Goal: Information Seeking & Learning: Learn about a topic

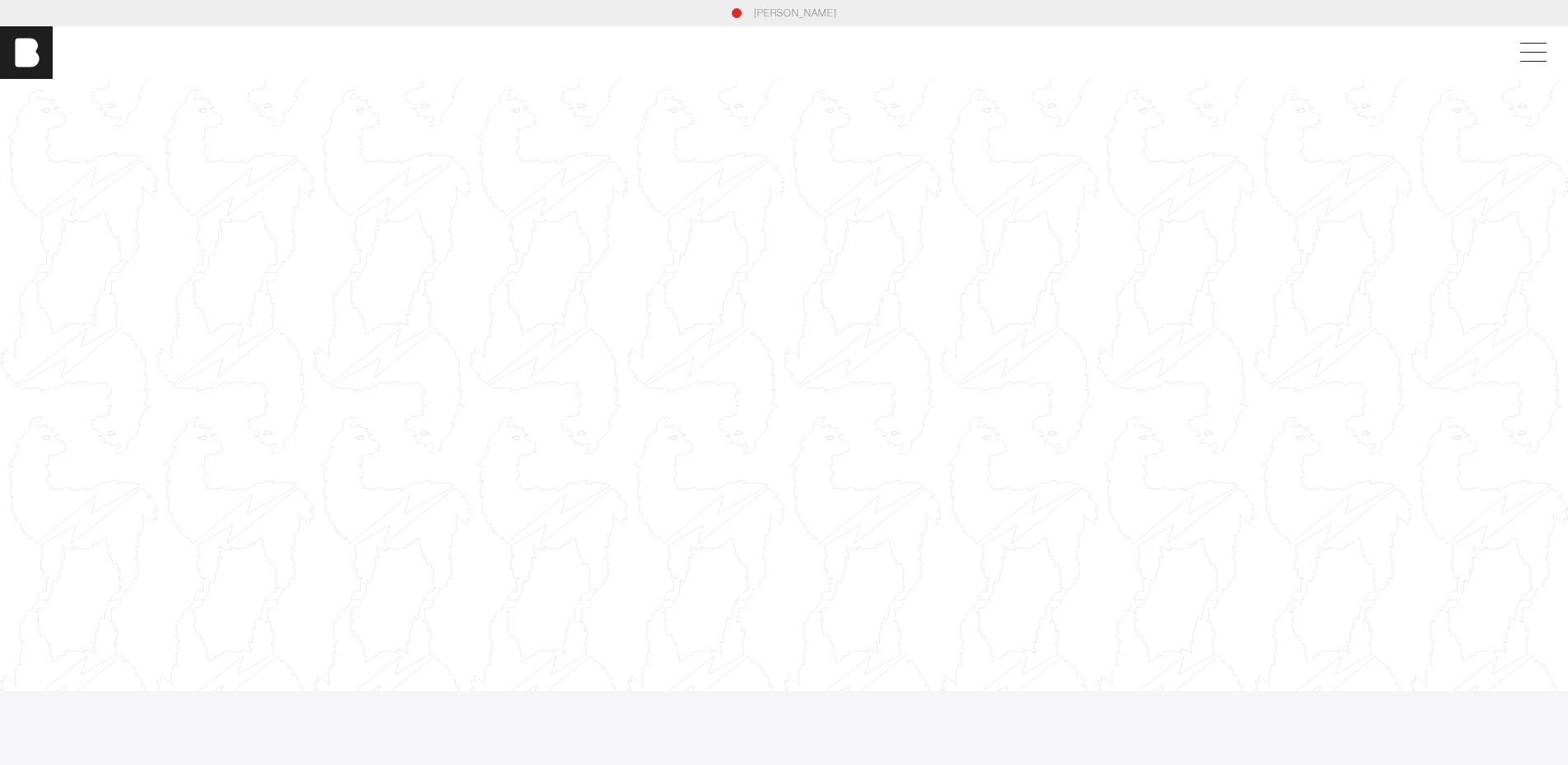
click at [646, 312] on div at bounding box center [784, 385] width 1568 height 882
click at [1535, 46] on span at bounding box center [1530, 53] width 38 height 30
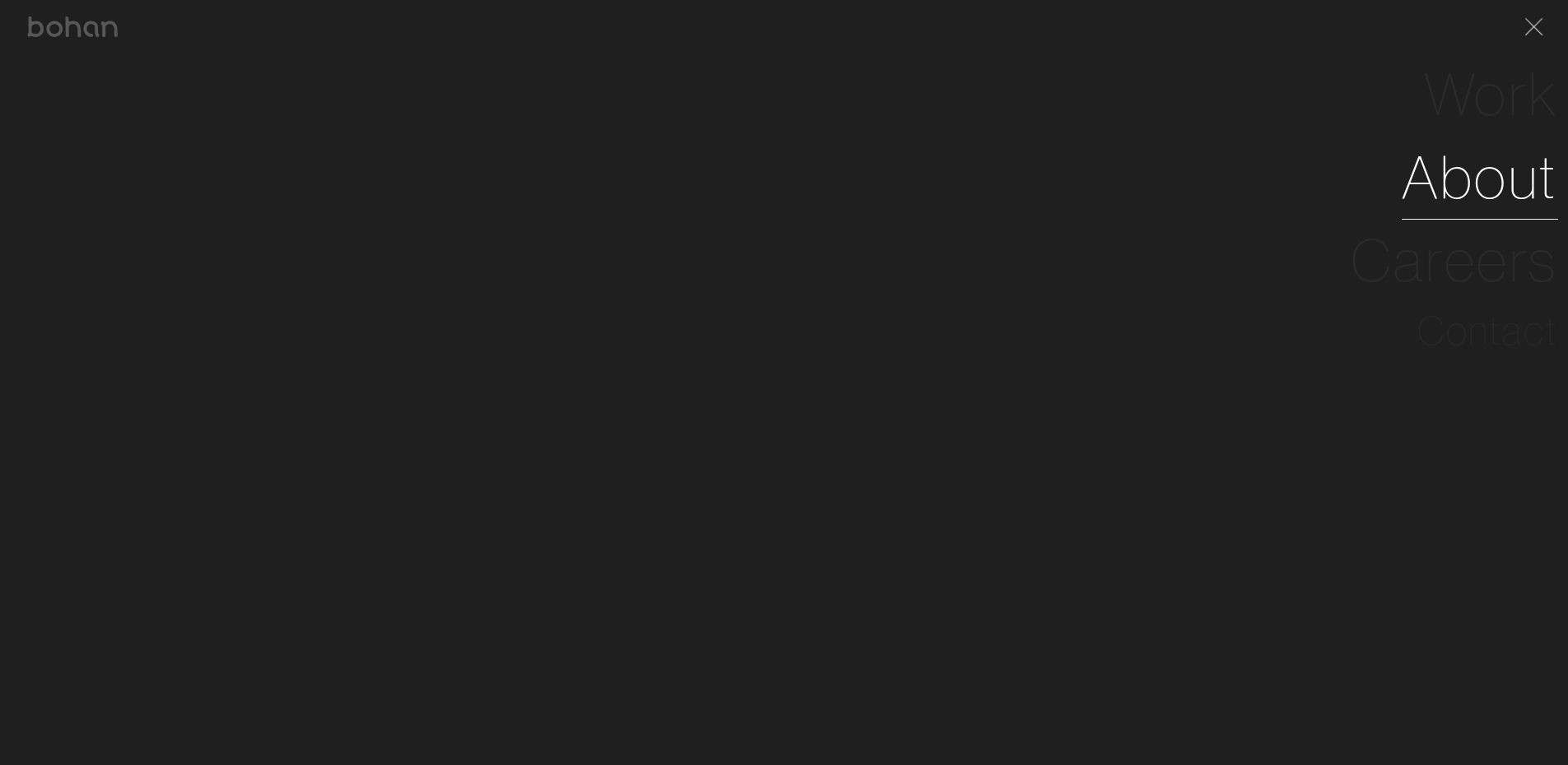
click at [1507, 155] on link "About" at bounding box center [1480, 177] width 156 height 83
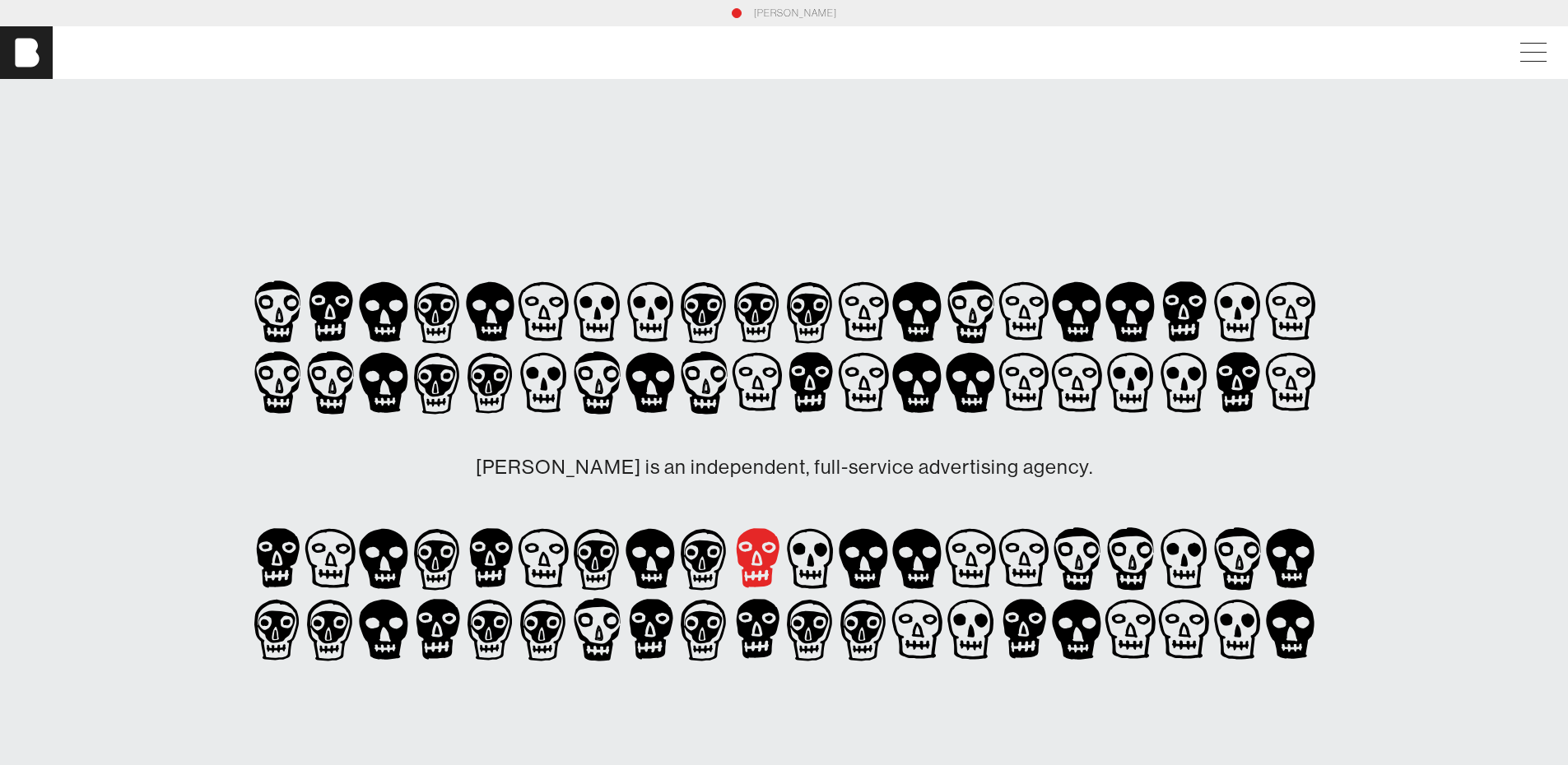
click at [749, 564] on icon at bounding box center [758, 559] width 44 height 60
click at [641, 576] on icon at bounding box center [650, 559] width 48 height 60
click at [1513, 41] on div "[PERSON_NAME]" at bounding box center [784, 52] width 1568 height 53
click at [1525, 44] on span at bounding box center [1530, 53] width 38 height 30
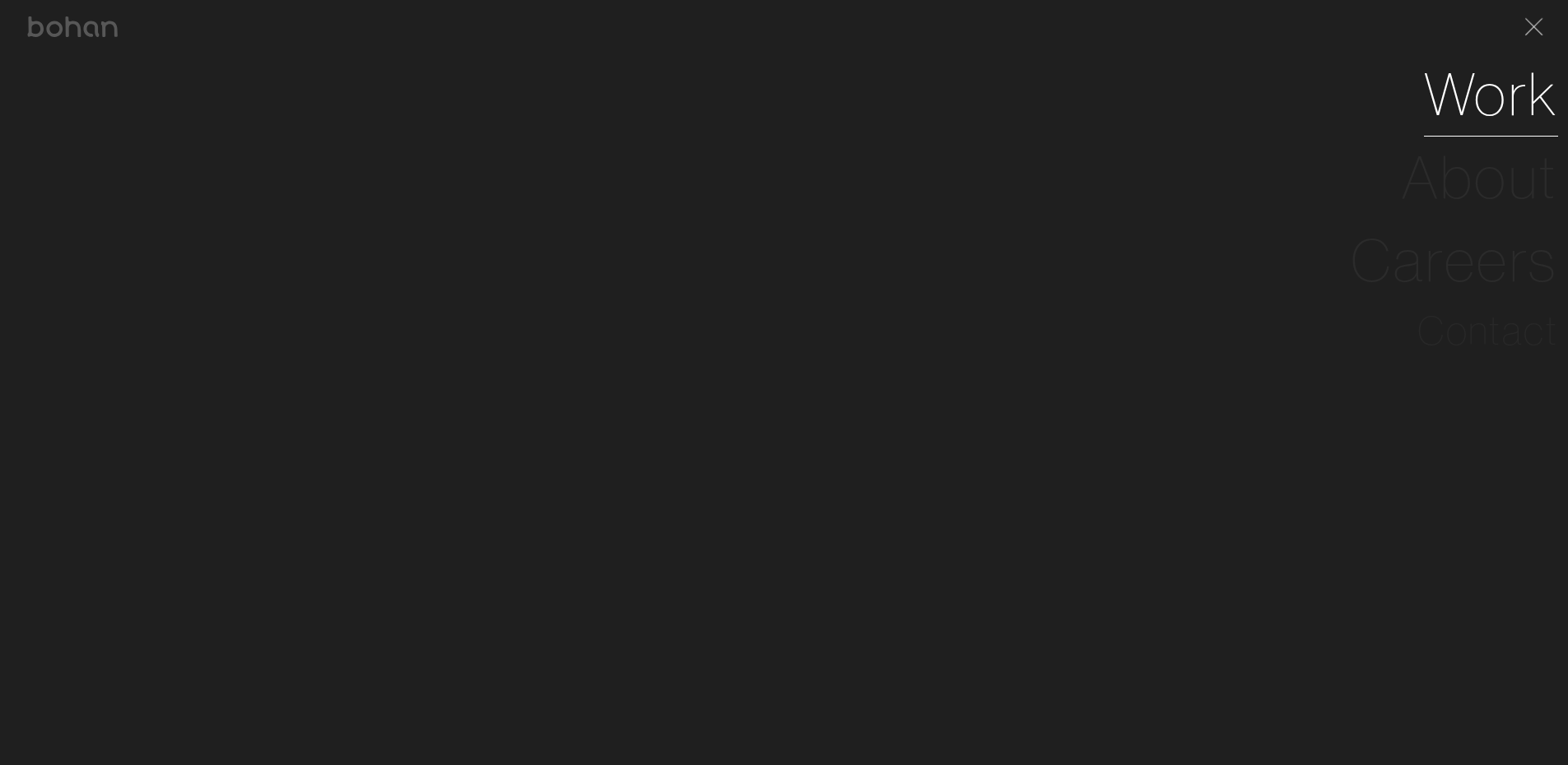
click at [1462, 98] on link "Work" at bounding box center [1491, 94] width 134 height 83
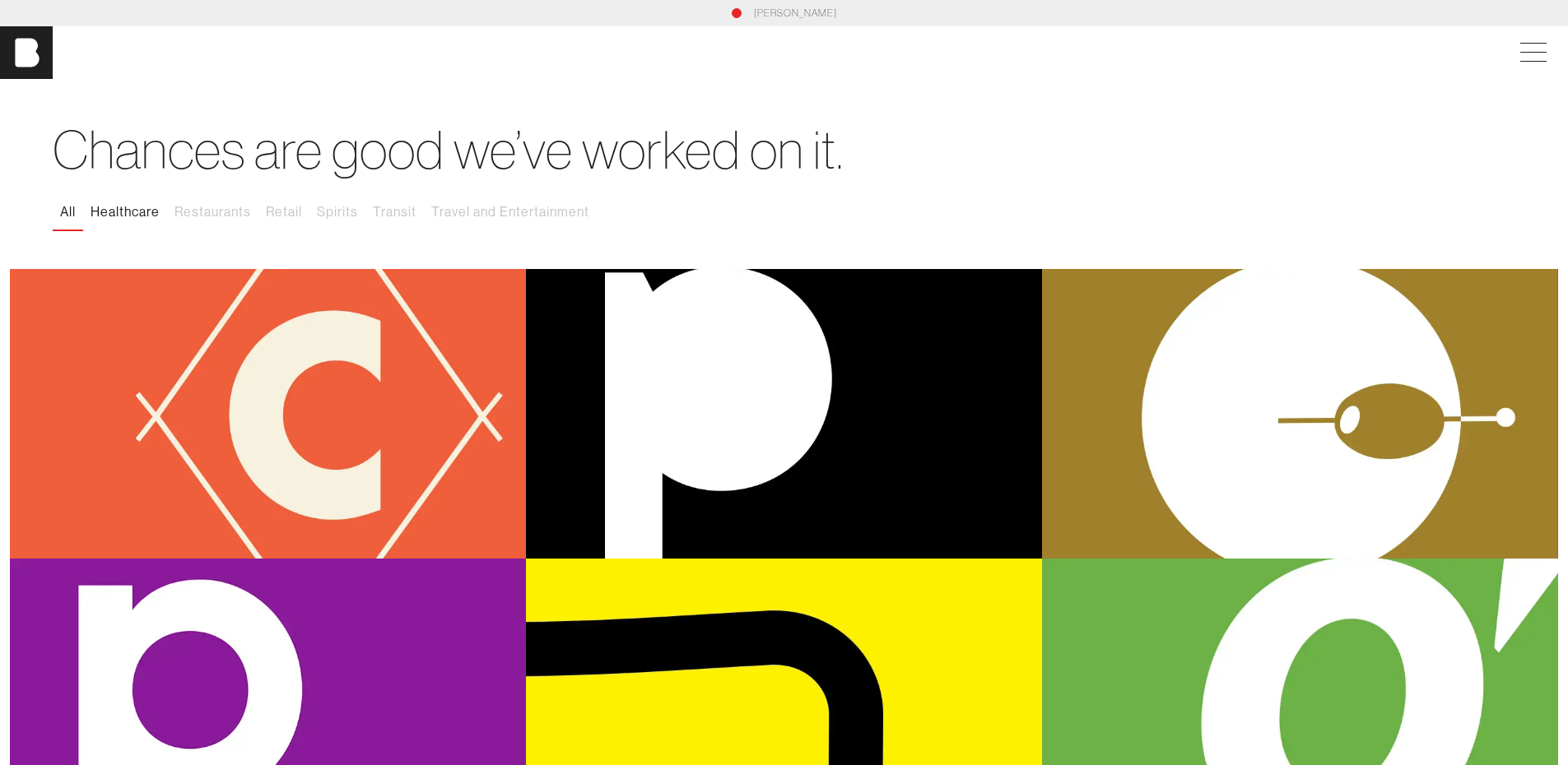
click at [140, 214] on button "Healthcare" at bounding box center [125, 212] width 84 height 34
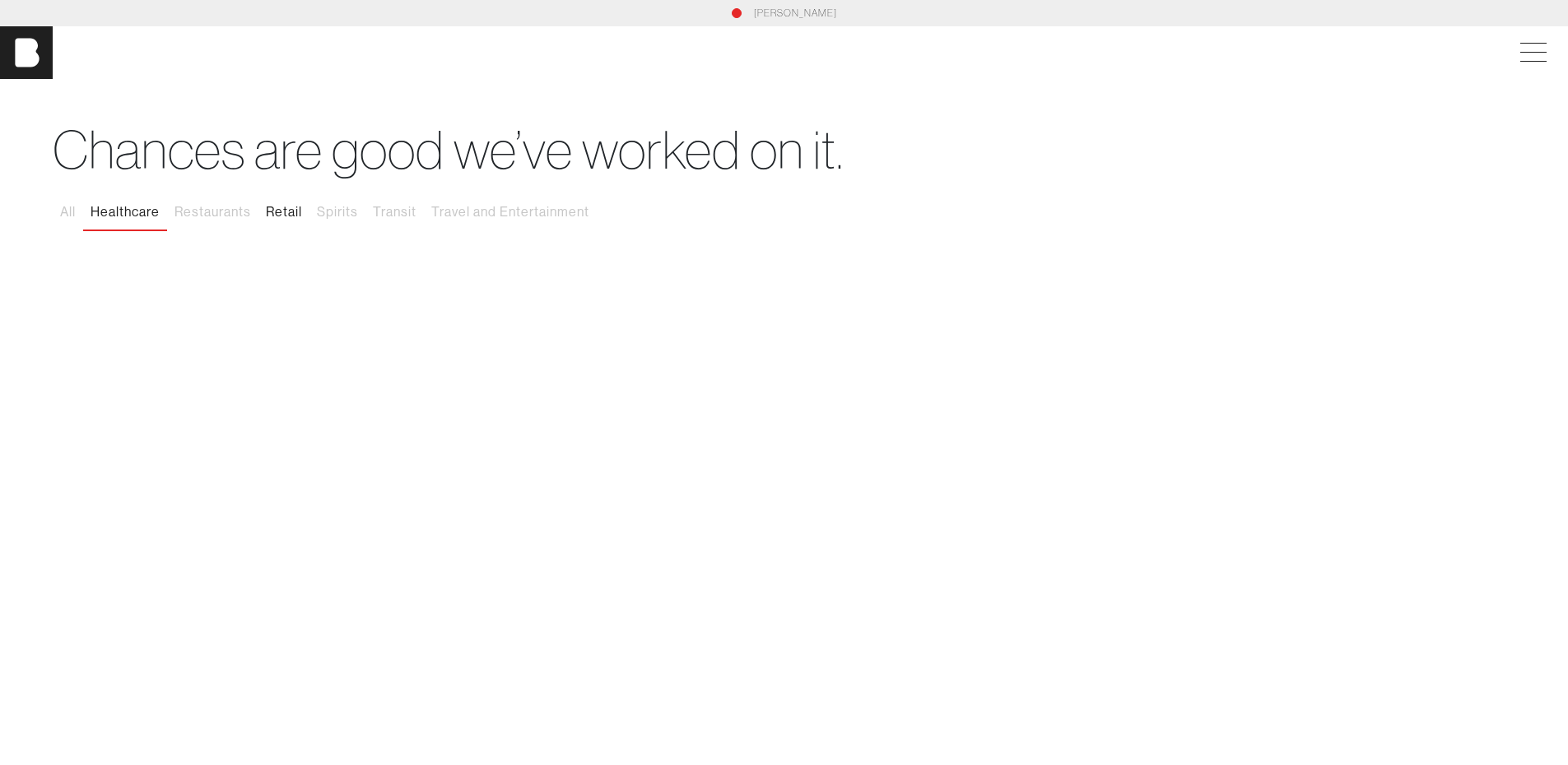
click at [300, 216] on button "Retail" at bounding box center [283, 212] width 51 height 34
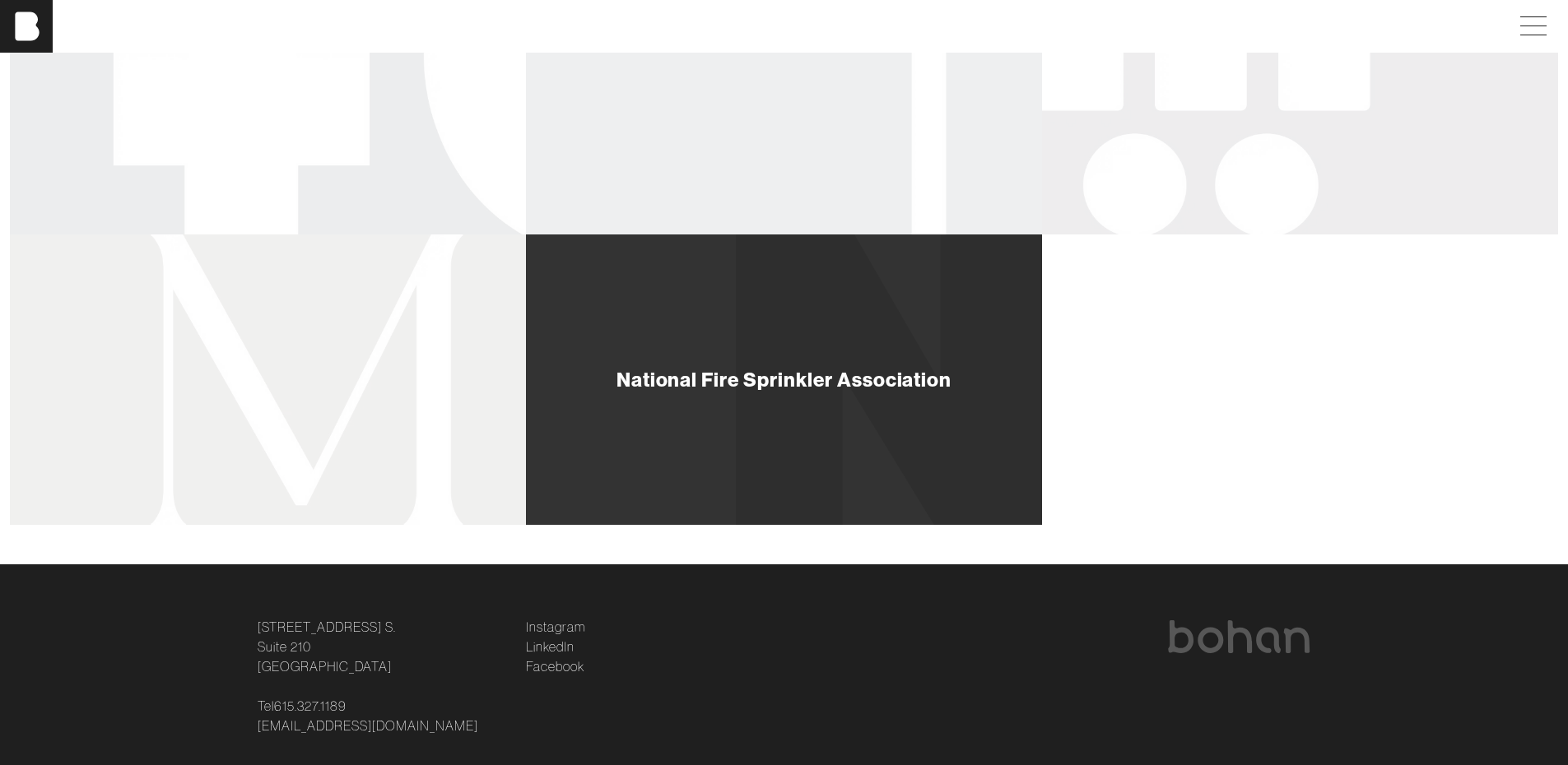
scroll to position [1552, 0]
